Goal: Task Accomplishment & Management: Manage account settings

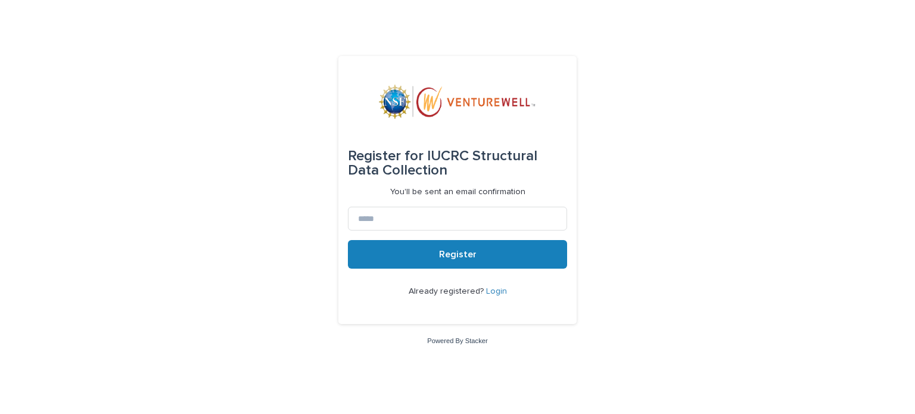
click at [496, 292] on link "Login" at bounding box center [496, 291] width 21 height 8
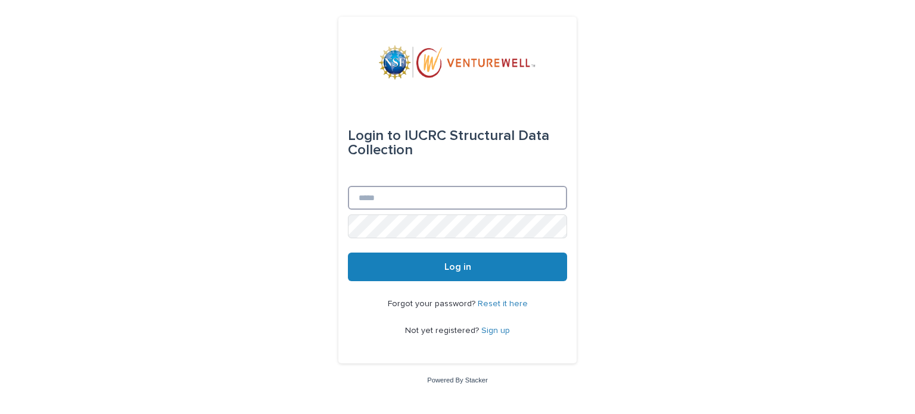
type input "**********"
click at [389, 177] on div "Login to IUCRC Structural Data Collection" at bounding box center [457, 143] width 219 height 86
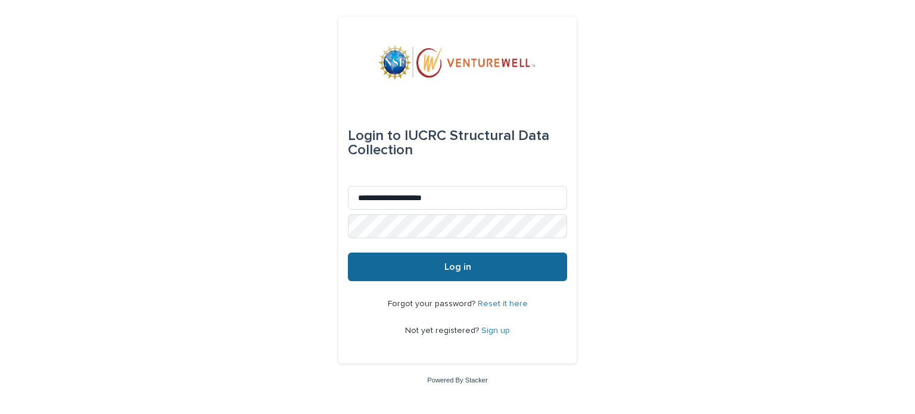
click at [461, 261] on button "Log in" at bounding box center [457, 267] width 219 height 29
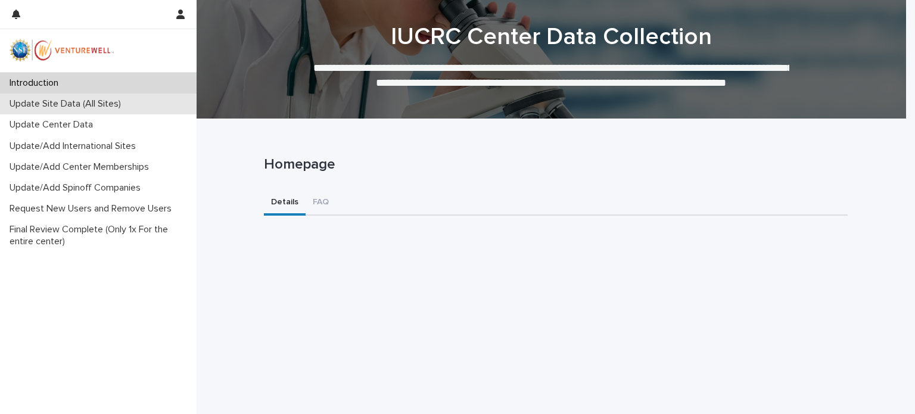
click at [65, 102] on p "Update Site Data (All Sites)" at bounding box center [68, 103] width 126 height 11
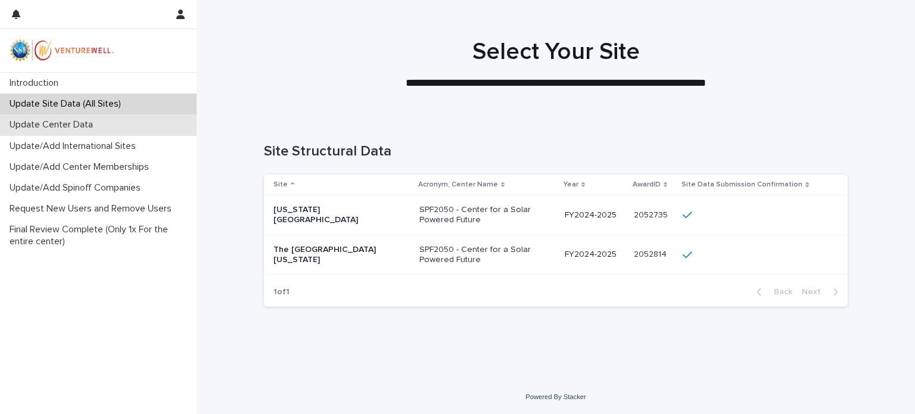
click at [66, 126] on p "Update Center Data" at bounding box center [54, 124] width 98 height 11
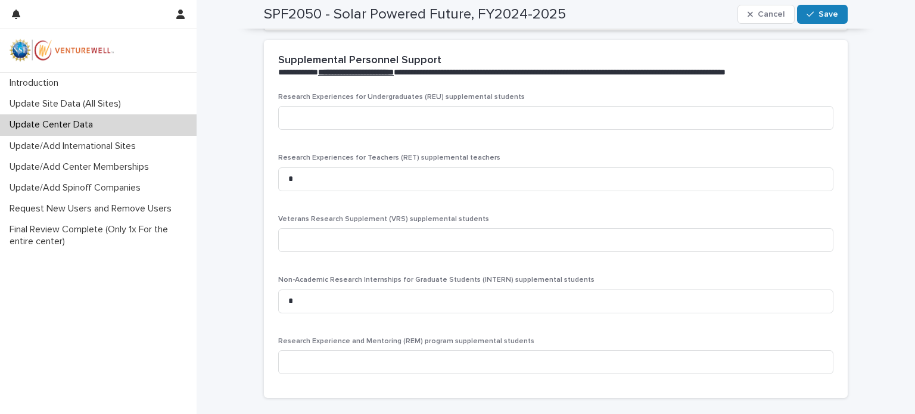
scroll to position [2375, 0]
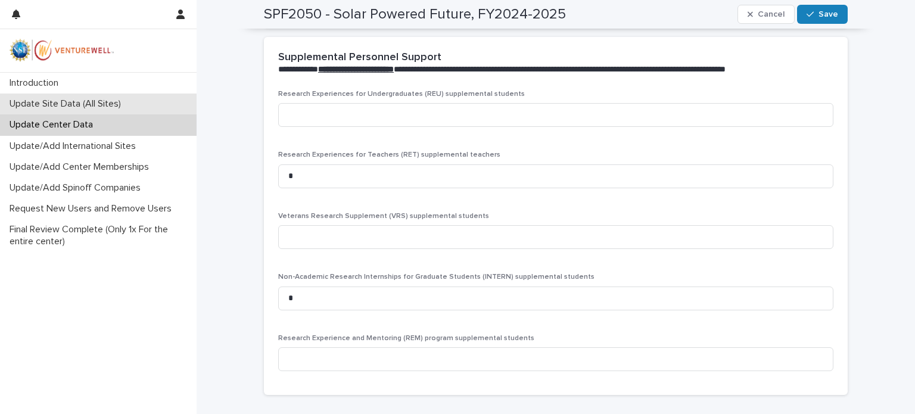
click at [97, 110] on div "Update Site Data (All Sites)" at bounding box center [98, 104] width 197 height 21
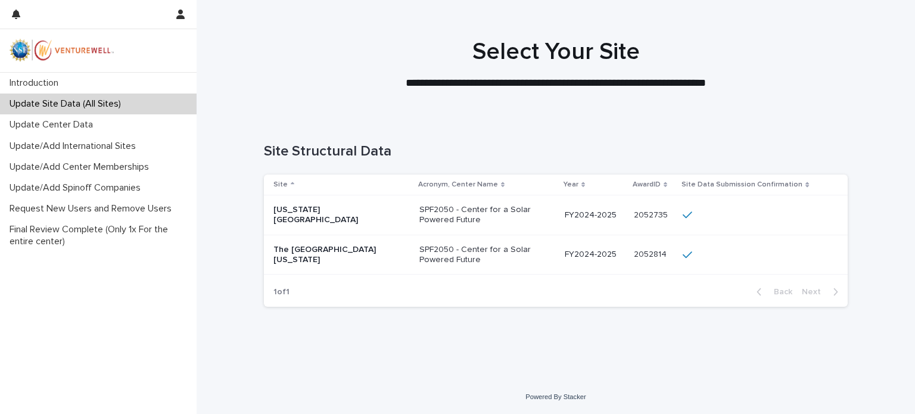
click at [457, 244] on div "SPF2050 - Center for a Solar Powered Future" at bounding box center [478, 253] width 119 height 23
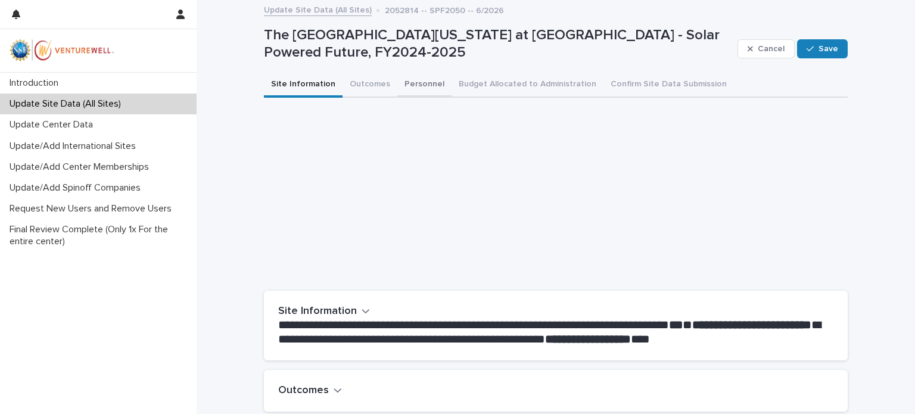
click at [415, 89] on button "Personnel" at bounding box center [424, 85] width 54 height 25
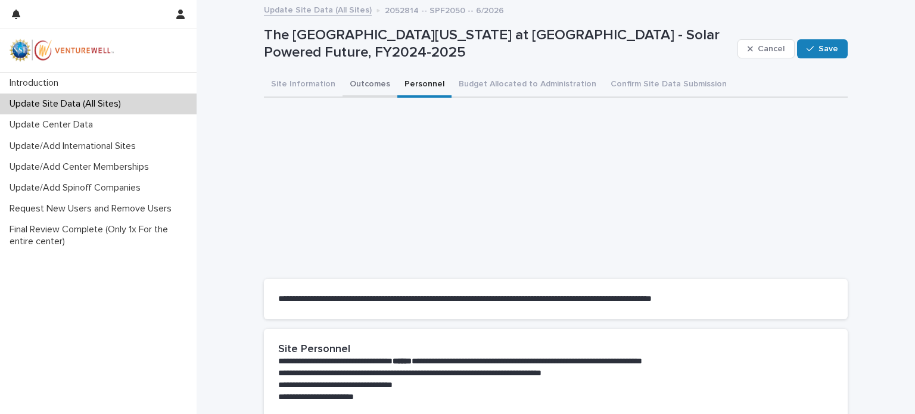
click at [344, 94] on button "Outcomes" at bounding box center [370, 85] width 55 height 25
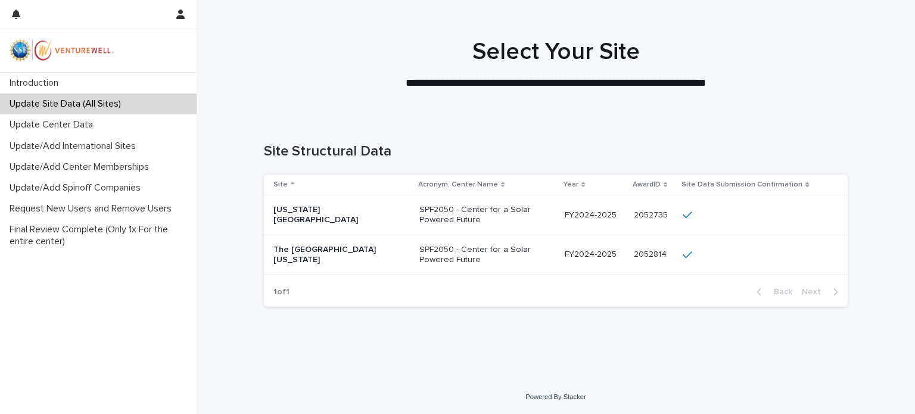
click at [553, 221] on div "SPF2050 - Center for a Solar Powered Future" at bounding box center [487, 215] width 136 height 30
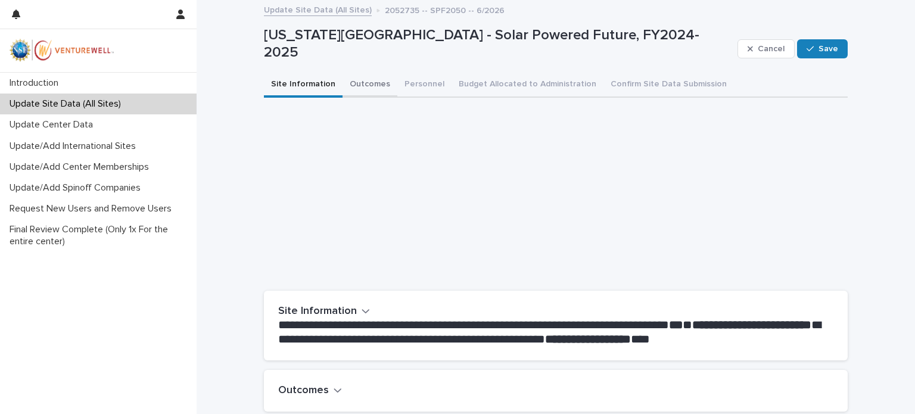
click at [355, 83] on button "Outcomes" at bounding box center [370, 85] width 55 height 25
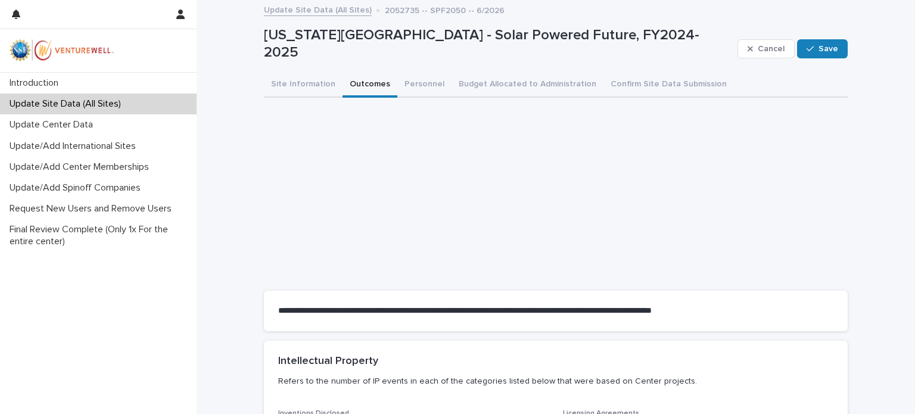
click at [410, 80] on button "Personnel" at bounding box center [424, 85] width 54 height 25
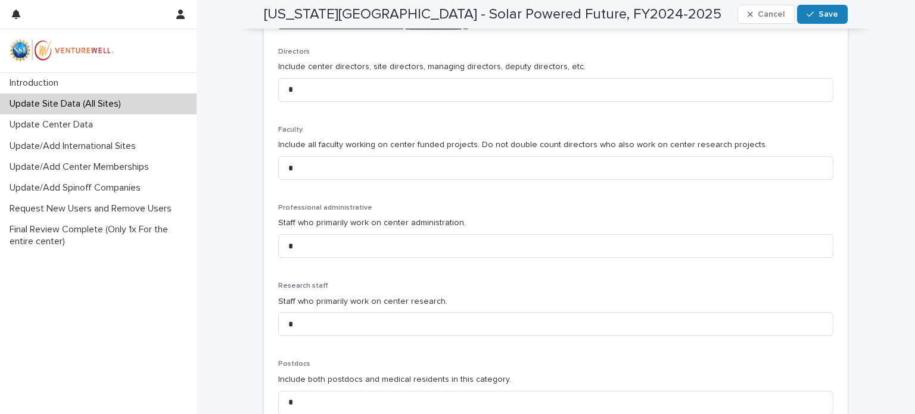
scroll to position [715, 0]
